Goal: Check status: Check status

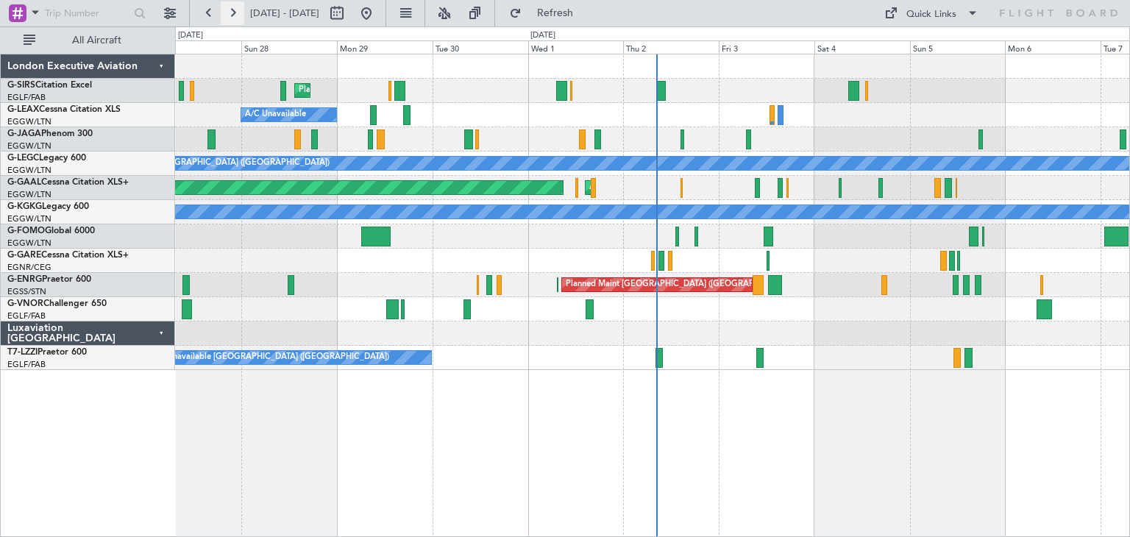
click at [235, 9] on button at bounding box center [233, 13] width 24 height 24
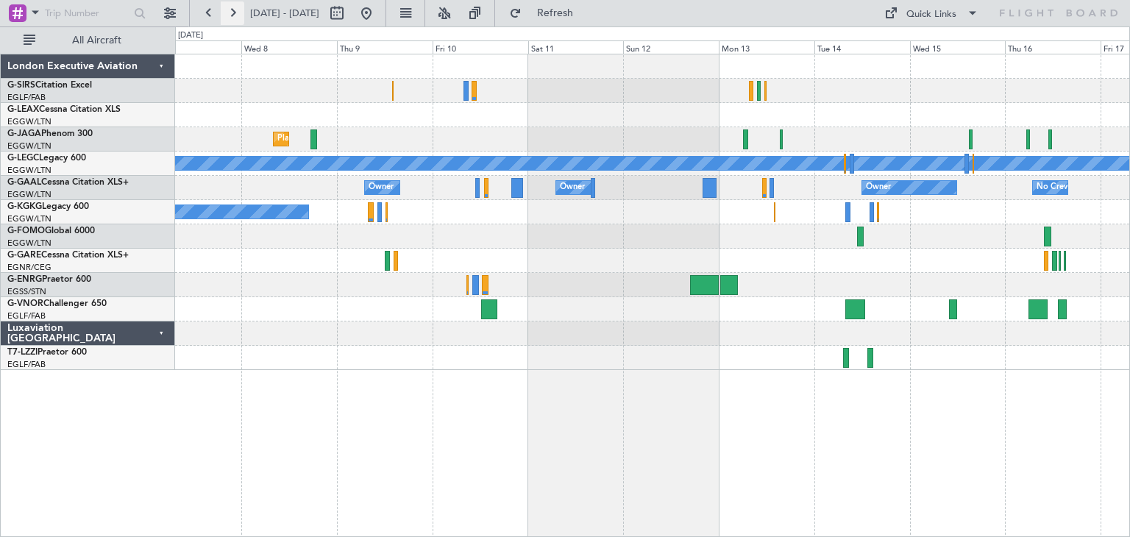
click at [235, 15] on button at bounding box center [233, 13] width 24 height 24
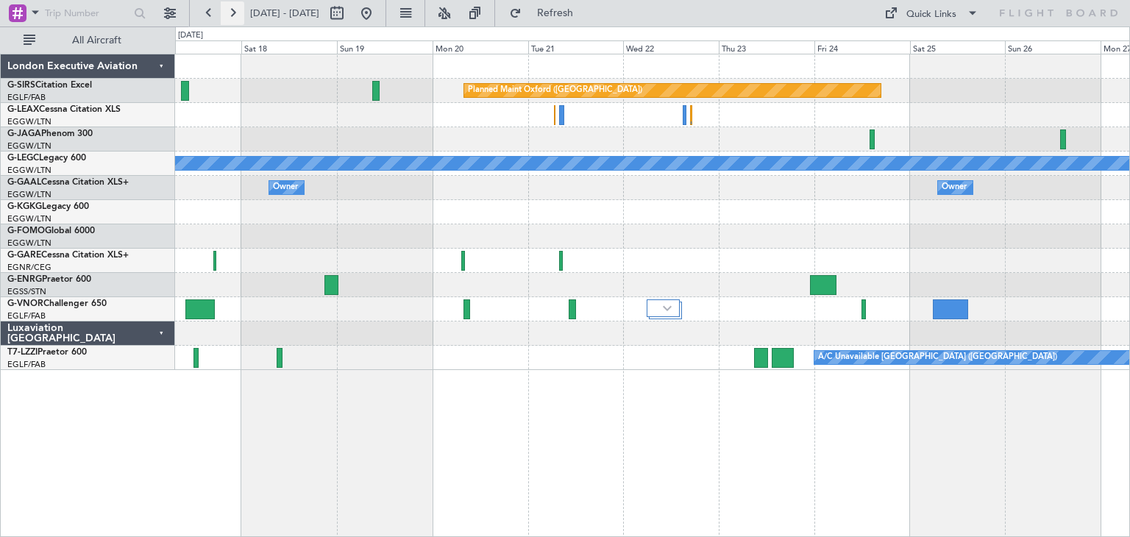
click at [233, 15] on button at bounding box center [233, 13] width 24 height 24
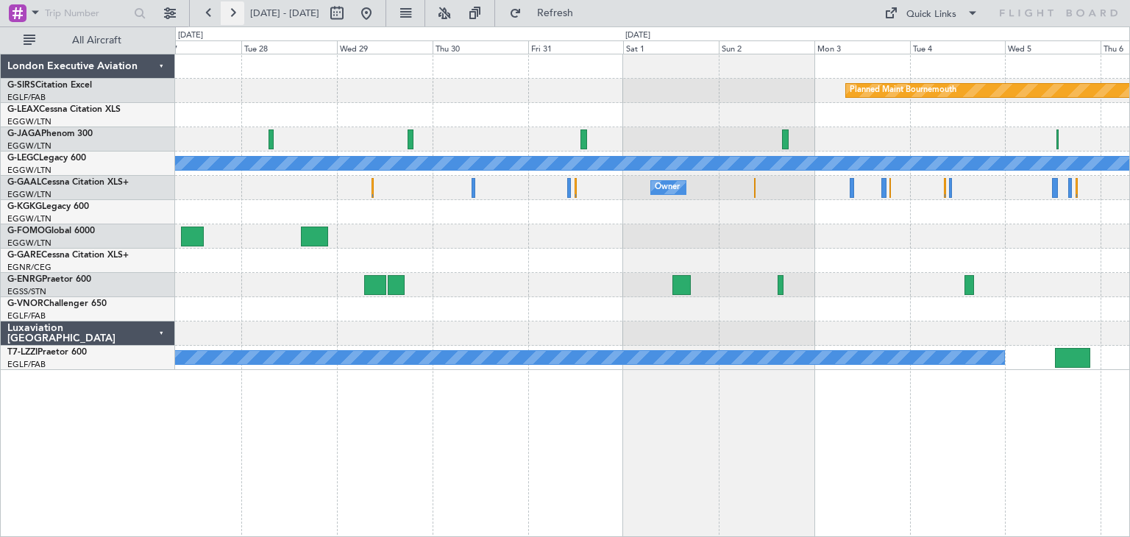
click at [233, 18] on button at bounding box center [233, 13] width 24 height 24
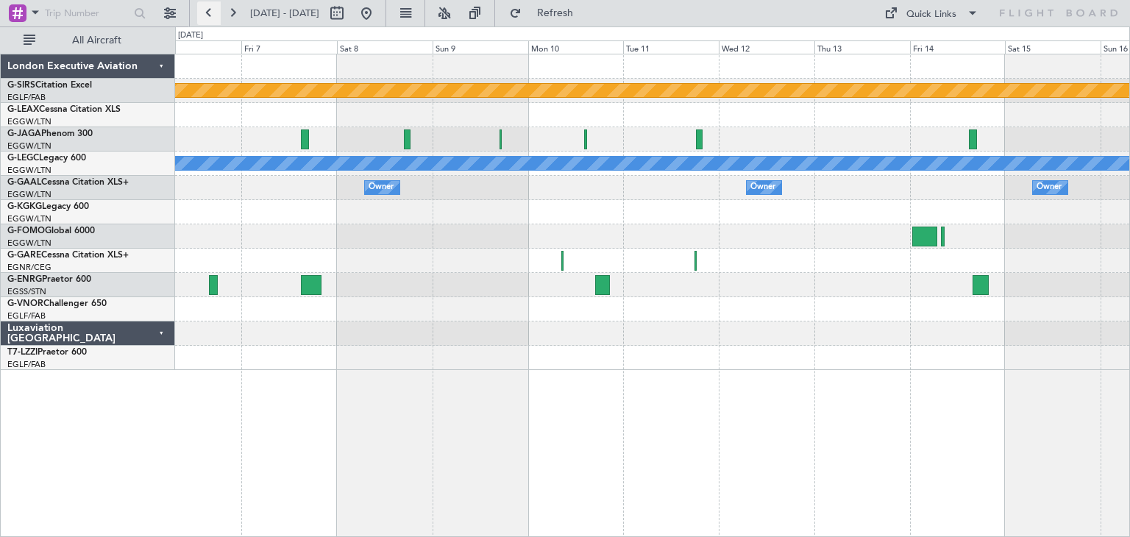
click at [206, 15] on button at bounding box center [209, 13] width 24 height 24
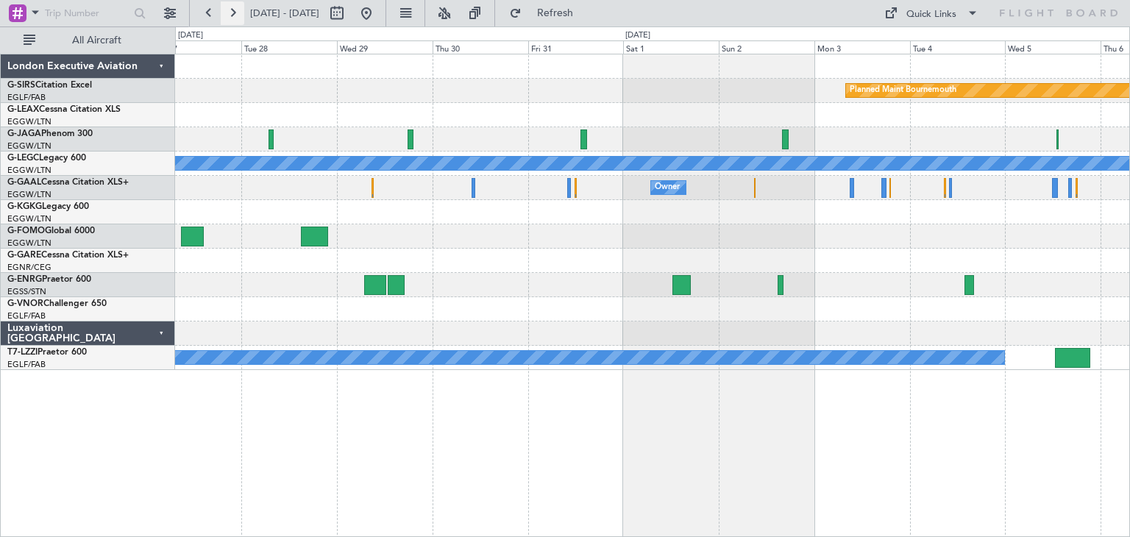
click at [227, 15] on button at bounding box center [233, 13] width 24 height 24
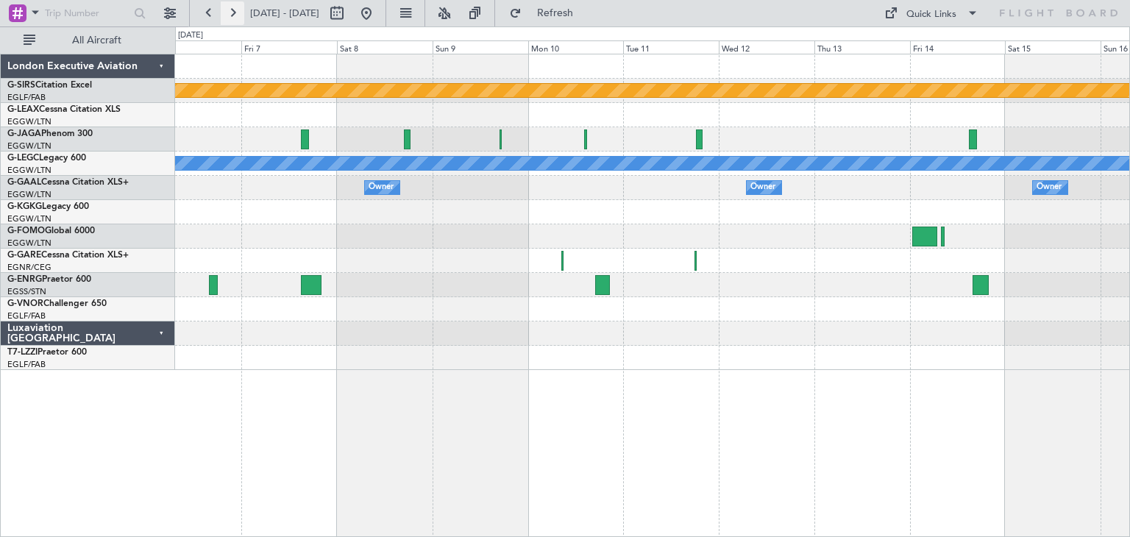
click at [227, 16] on button at bounding box center [233, 13] width 24 height 24
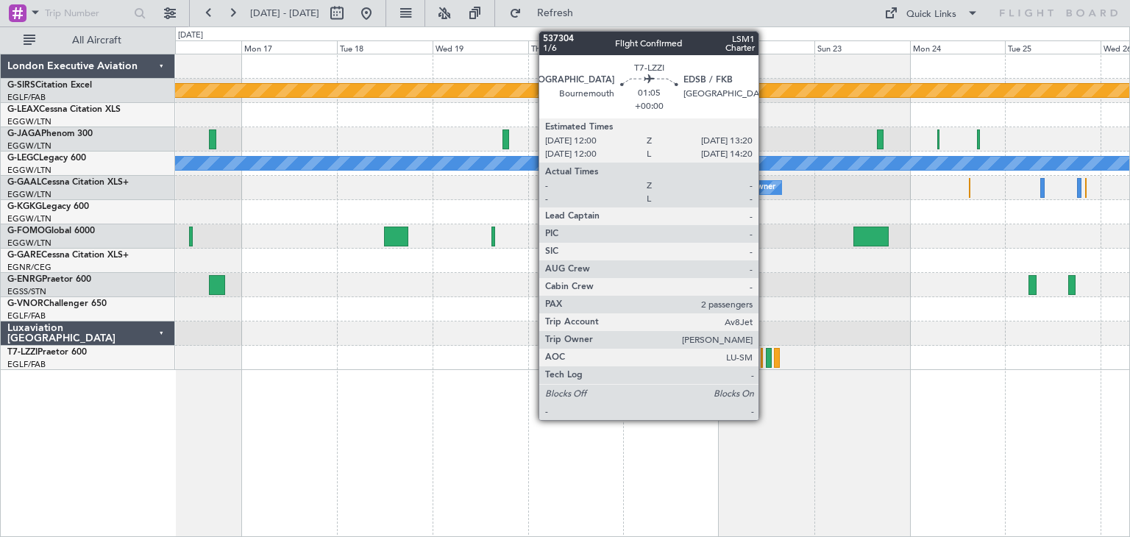
click at [766, 358] on div at bounding box center [769, 358] width 6 height 20
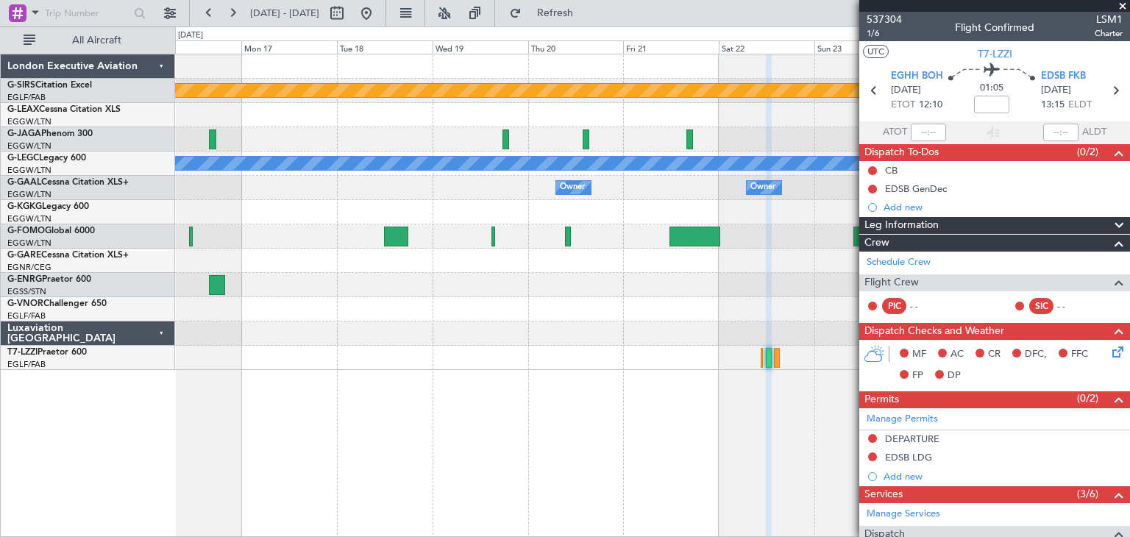
click at [1122, 4] on span at bounding box center [1123, 6] width 15 height 13
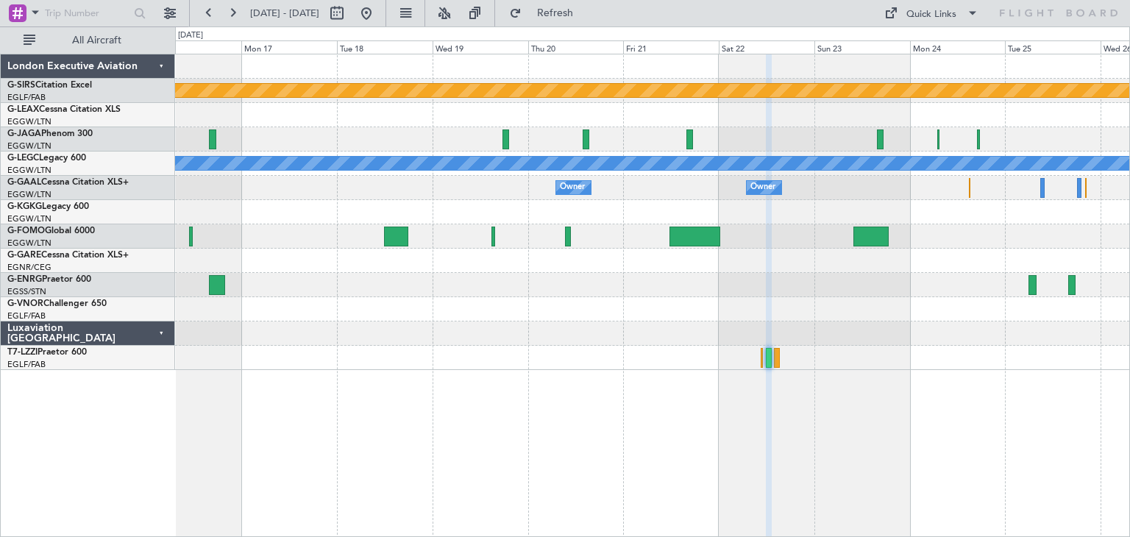
type input "0"
click at [238, 17] on button at bounding box center [233, 13] width 24 height 24
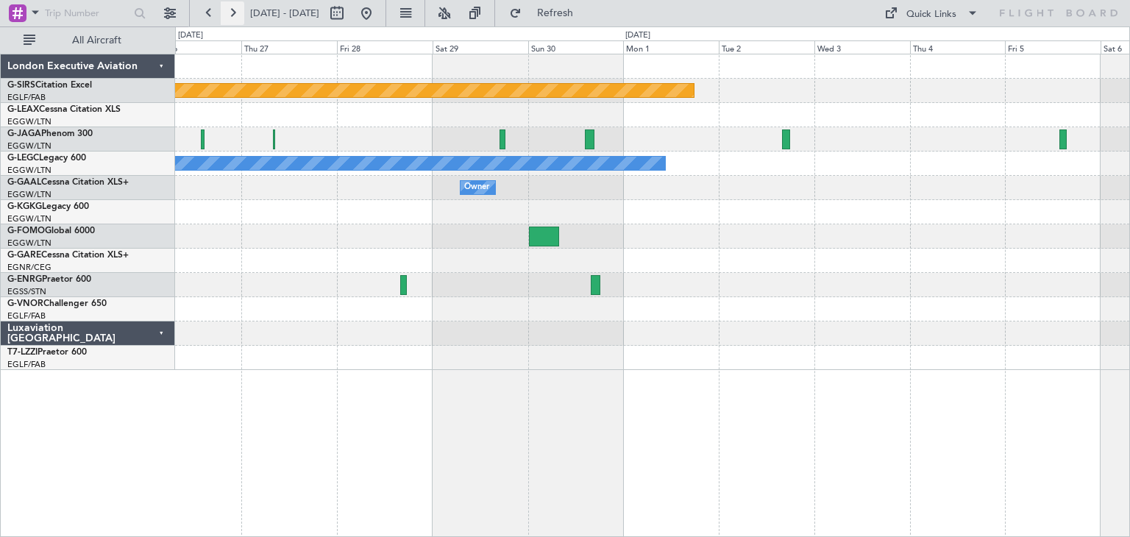
click at [238, 17] on button at bounding box center [233, 13] width 24 height 24
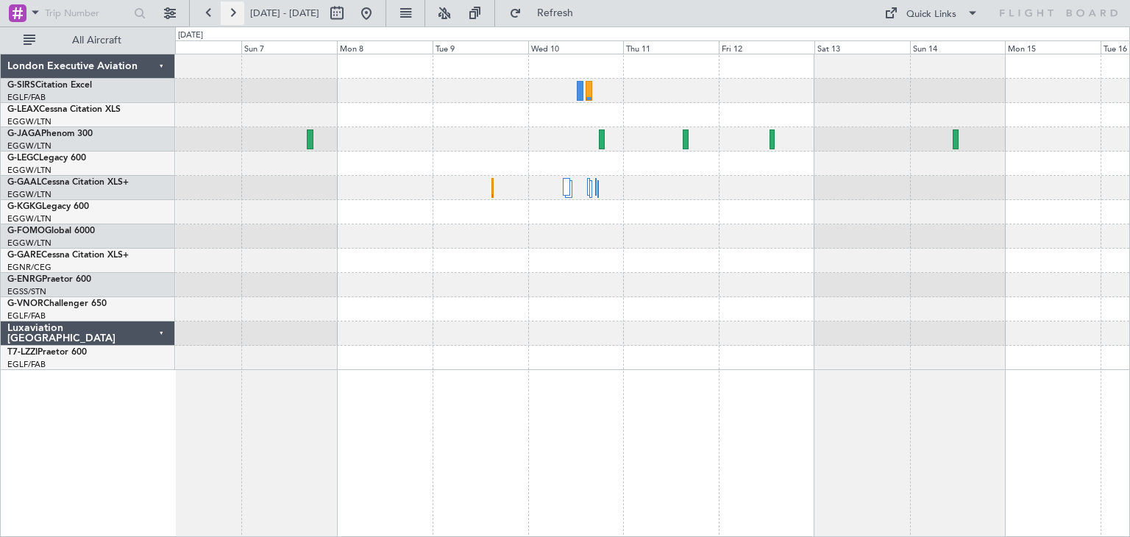
click at [238, 17] on button at bounding box center [233, 13] width 24 height 24
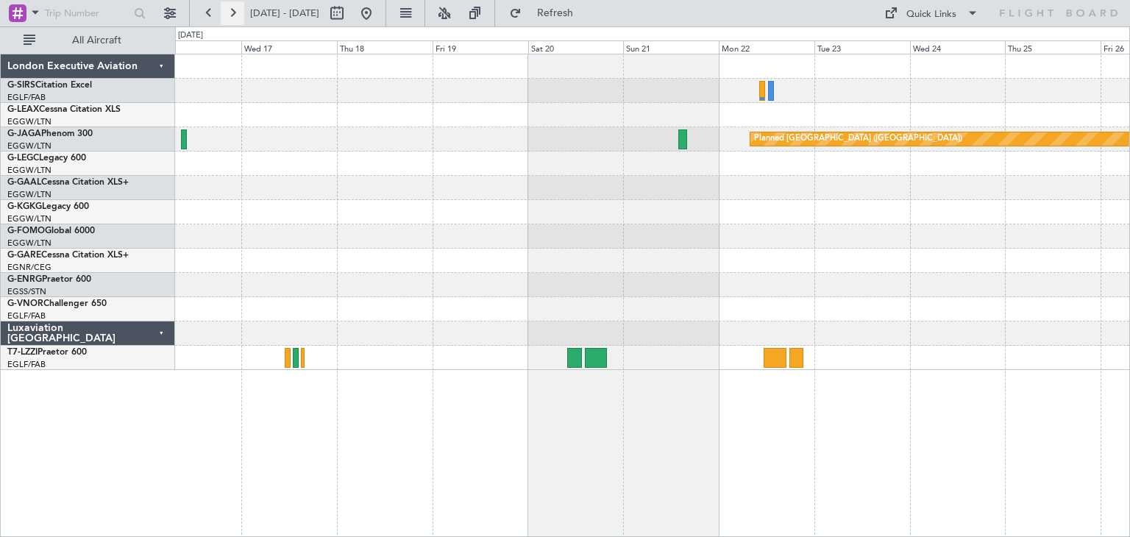
click at [231, 10] on button at bounding box center [233, 13] width 24 height 24
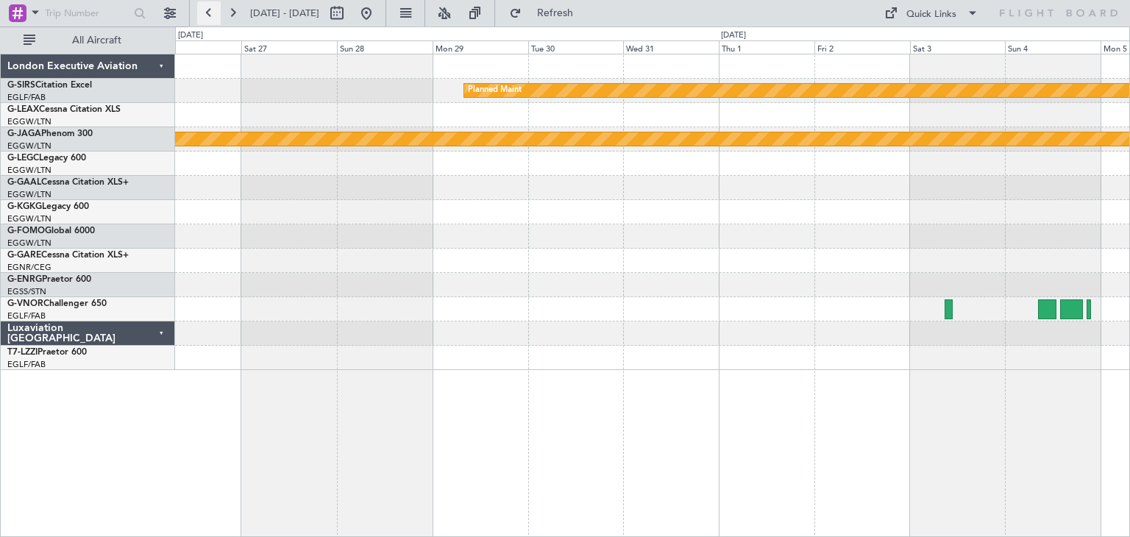
click at [208, 10] on button at bounding box center [209, 13] width 24 height 24
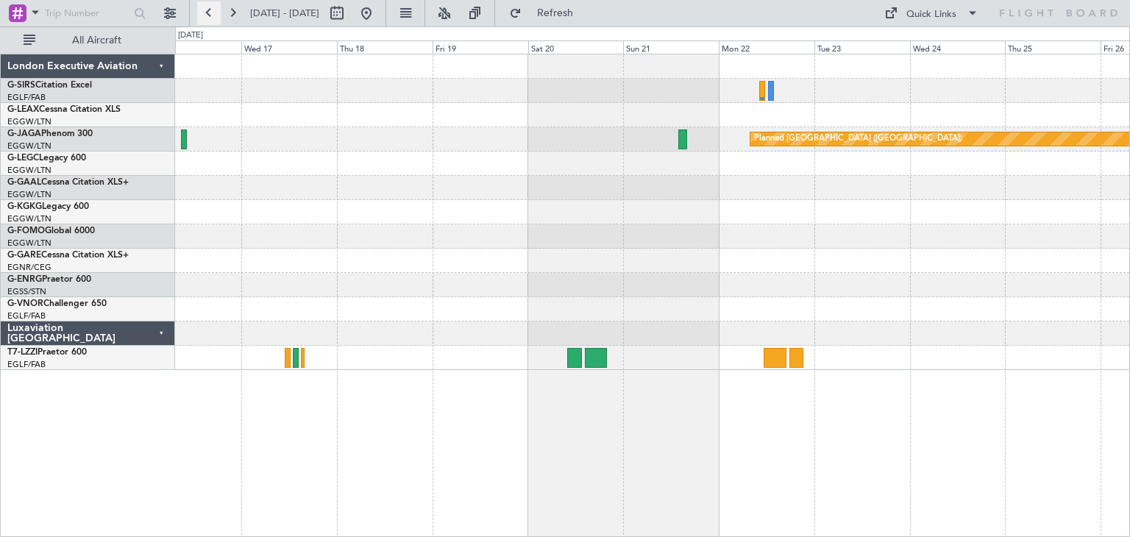
click at [208, 10] on button at bounding box center [209, 13] width 24 height 24
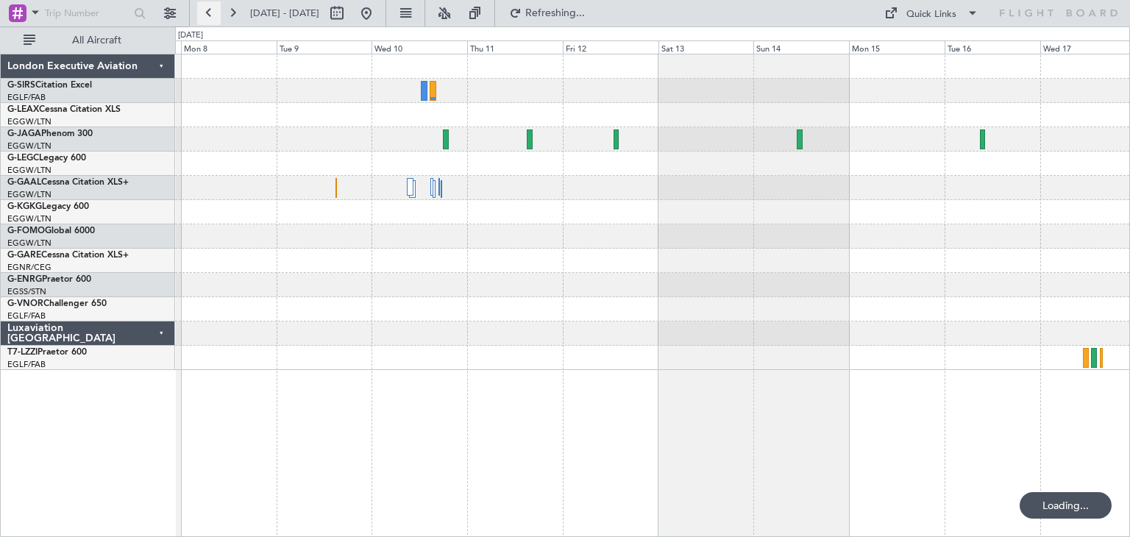
click at [208, 10] on button at bounding box center [209, 13] width 24 height 24
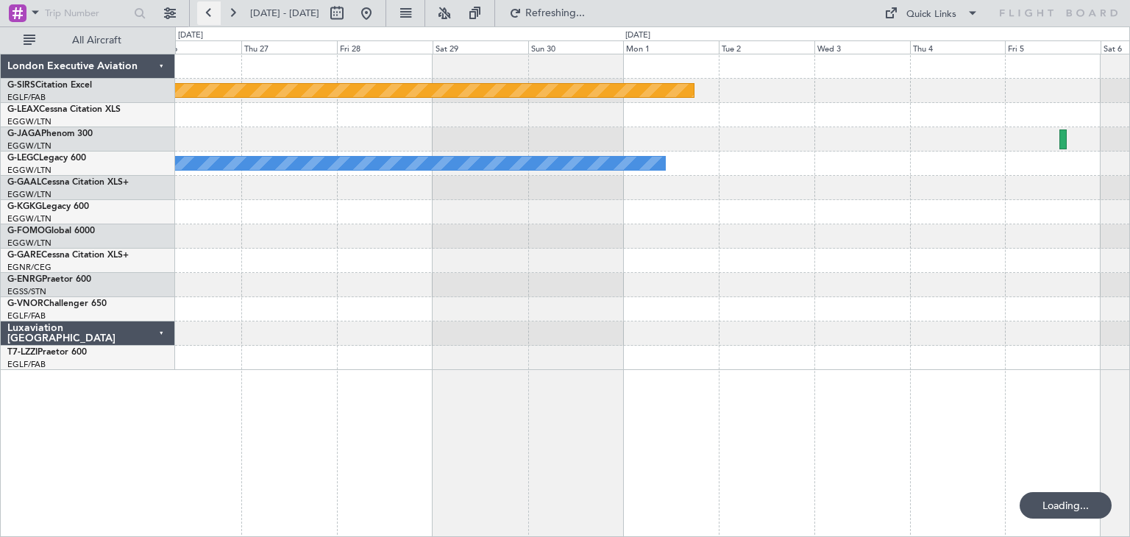
click at [208, 10] on button at bounding box center [209, 13] width 24 height 24
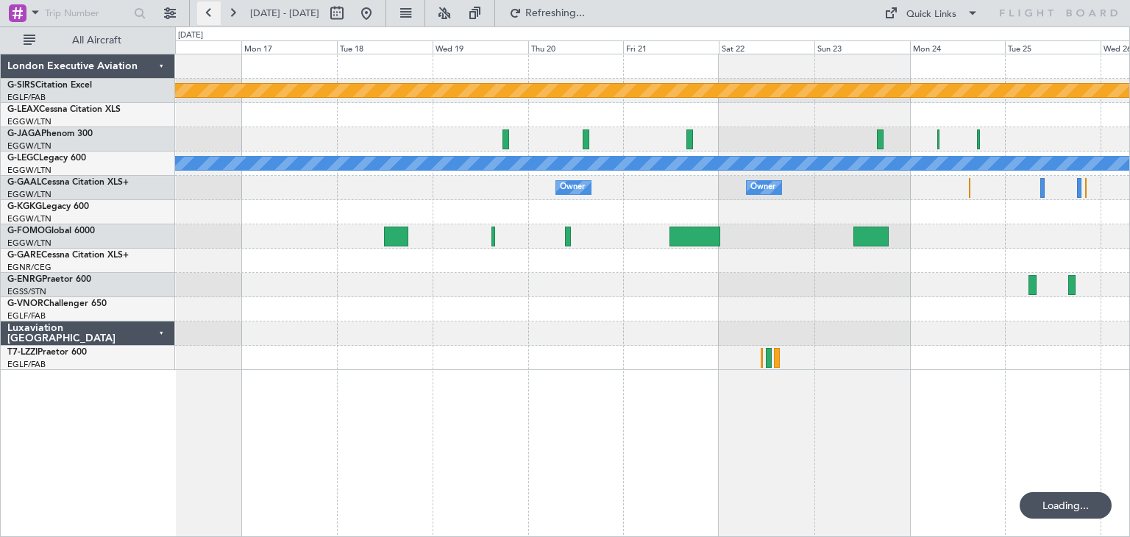
click at [208, 10] on button at bounding box center [209, 13] width 24 height 24
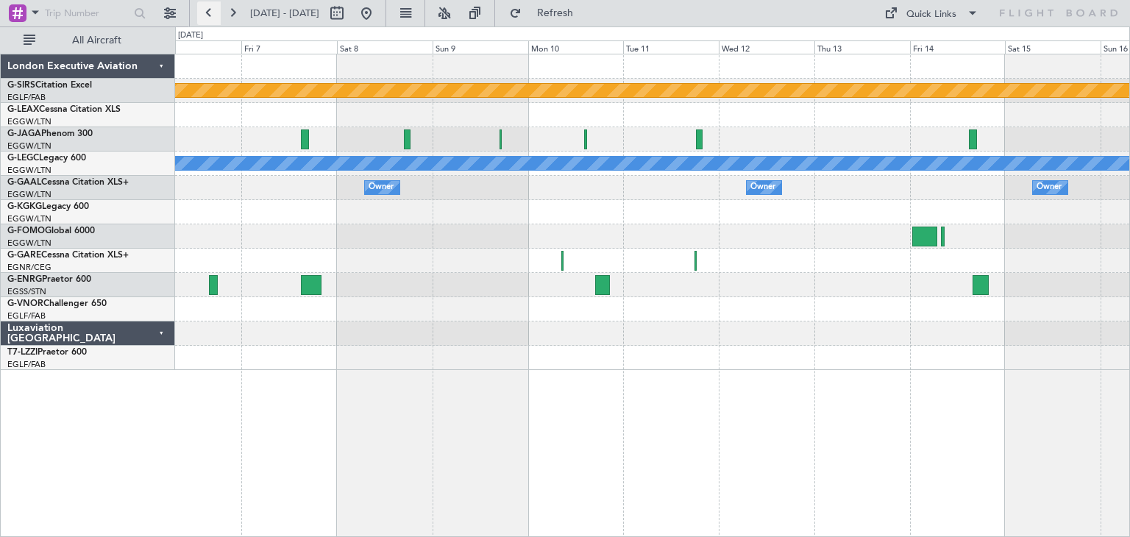
click at [208, 10] on button at bounding box center [209, 13] width 24 height 24
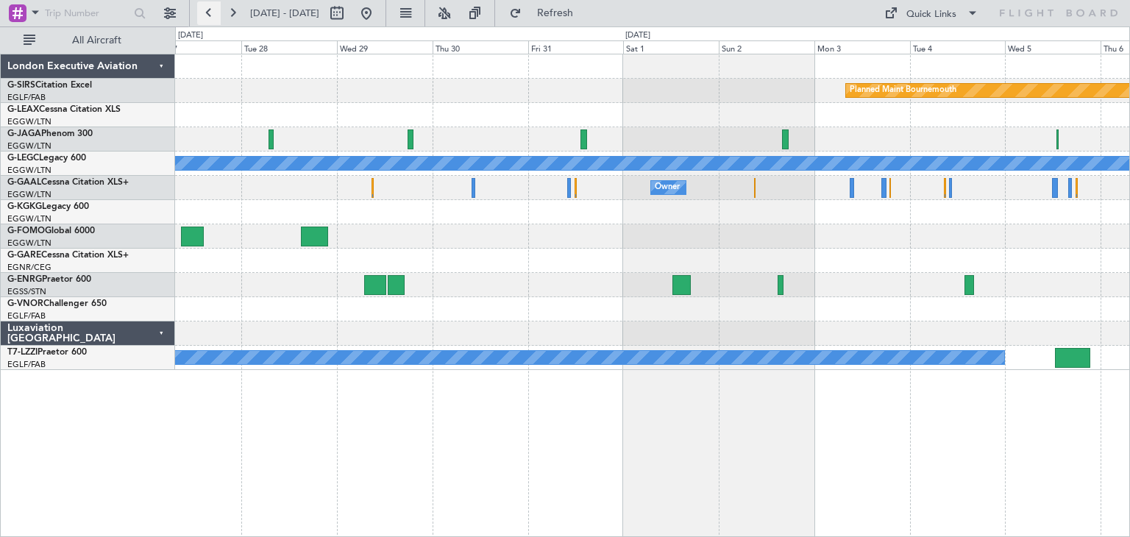
click at [208, 10] on button at bounding box center [209, 13] width 24 height 24
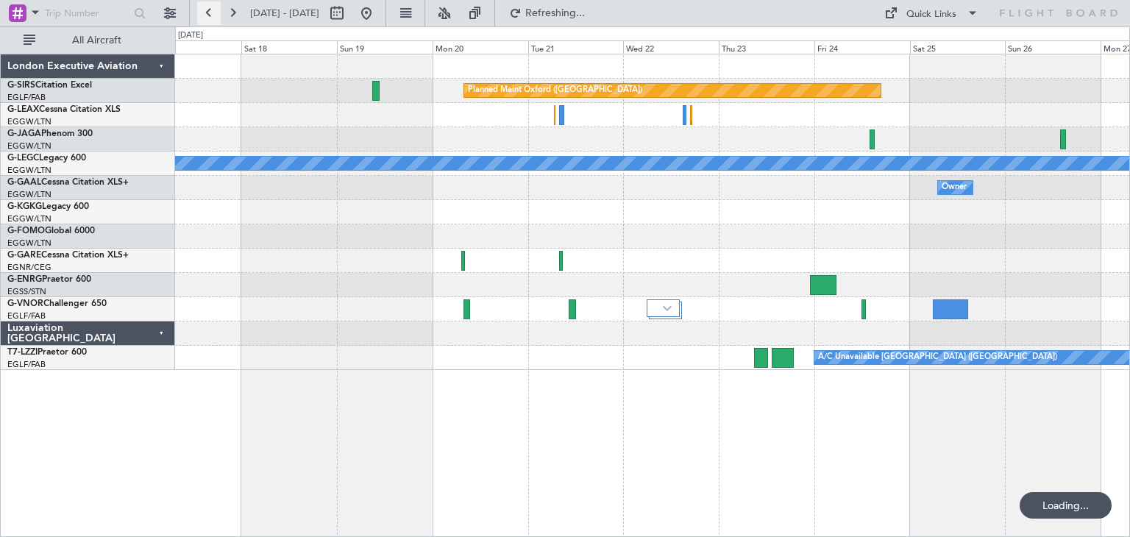
click at [208, 10] on button at bounding box center [209, 13] width 24 height 24
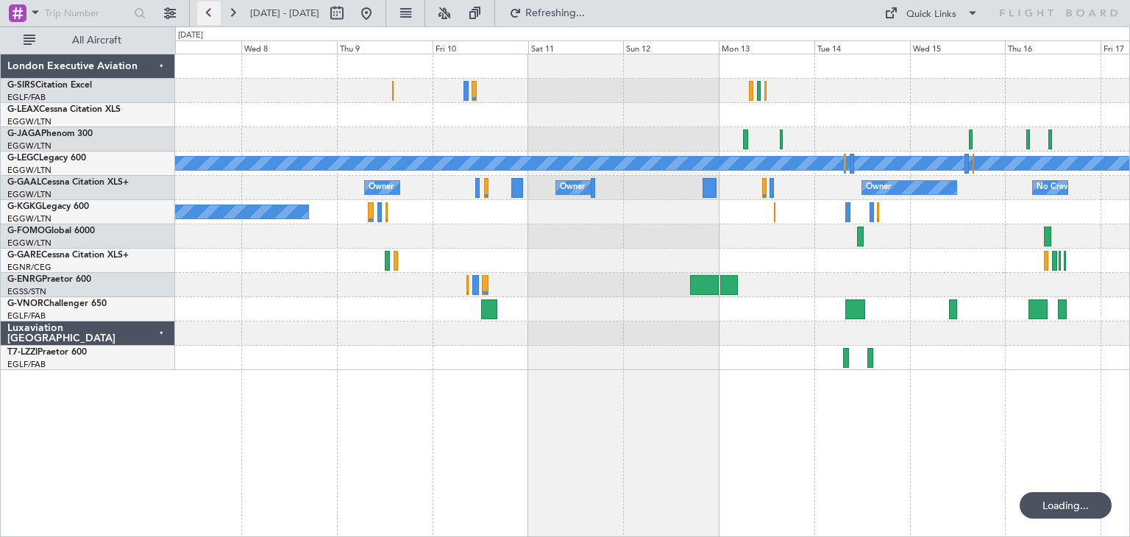
click at [208, 10] on button at bounding box center [209, 13] width 24 height 24
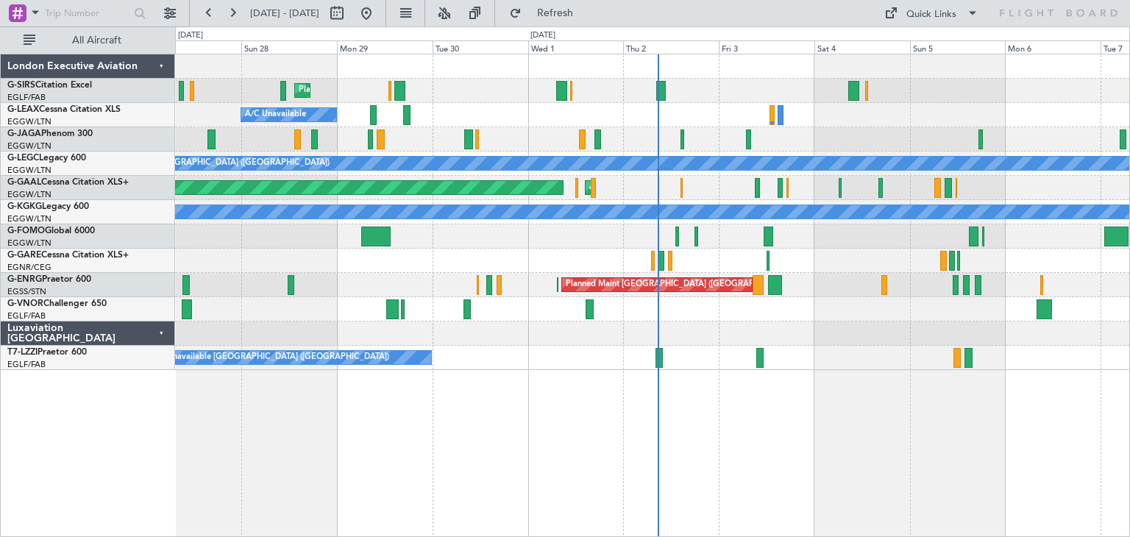
click at [465, 411] on div "Planned Maint London (Luton) A/C Unavailable Planned Maint London (Luton) Plann…" at bounding box center [652, 296] width 955 height 484
